Goal: Task Accomplishment & Management: Use online tool/utility

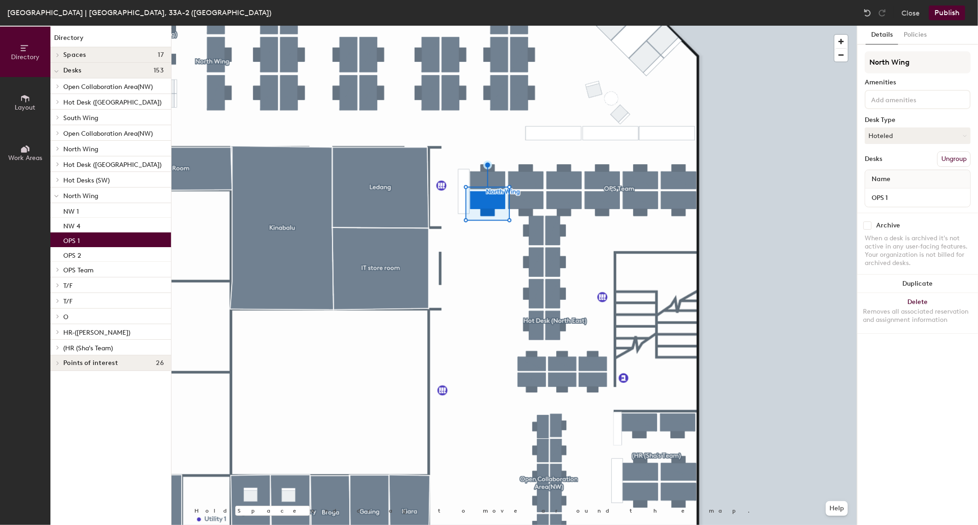
click at [932, 19] on button "Publish" at bounding box center [947, 13] width 36 height 15
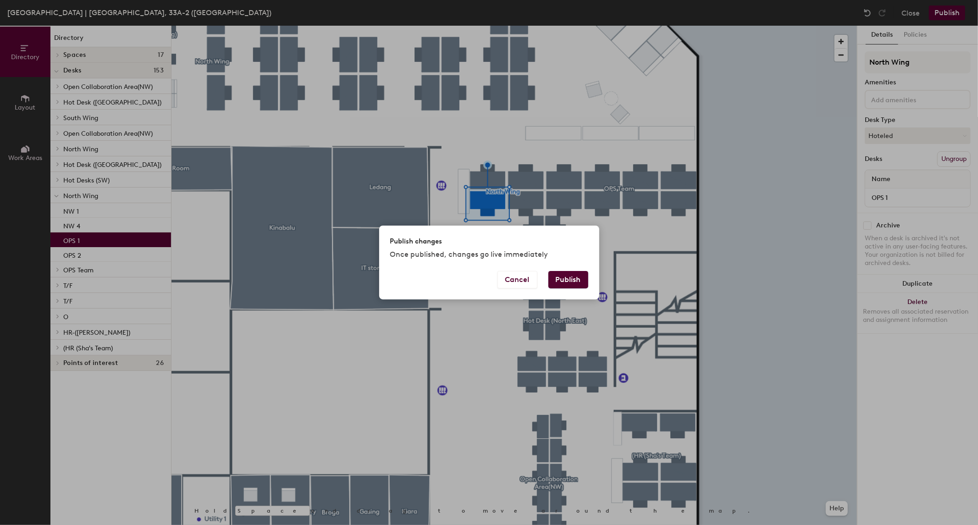
click at [581, 276] on button "Publish" at bounding box center [568, 279] width 40 height 17
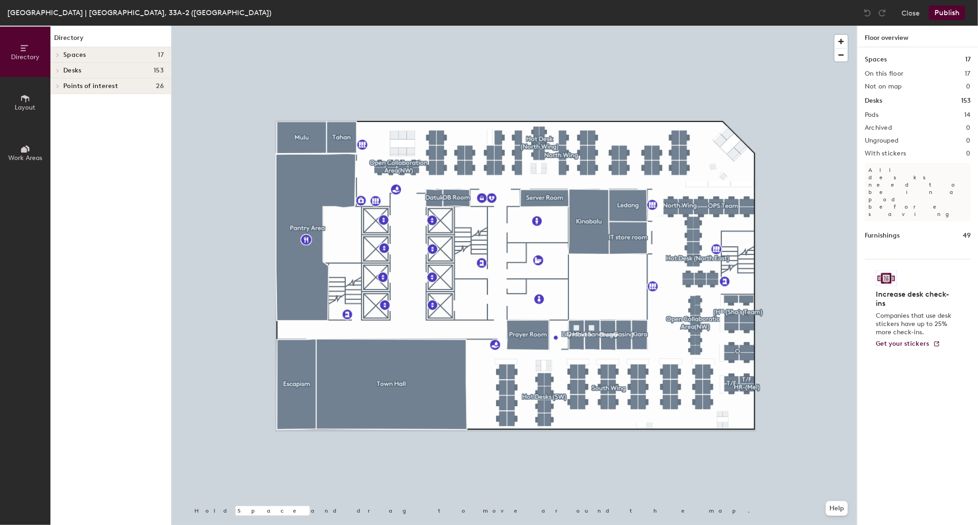
click at [947, 10] on button "Publish" at bounding box center [947, 13] width 36 height 15
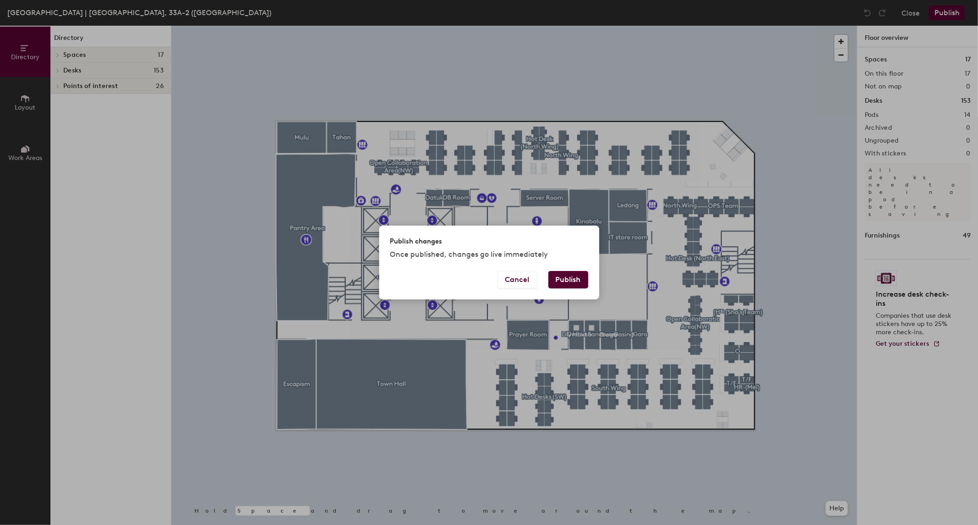
click at [565, 282] on button "Publish" at bounding box center [568, 279] width 40 height 17
